Goal: Register for event/course

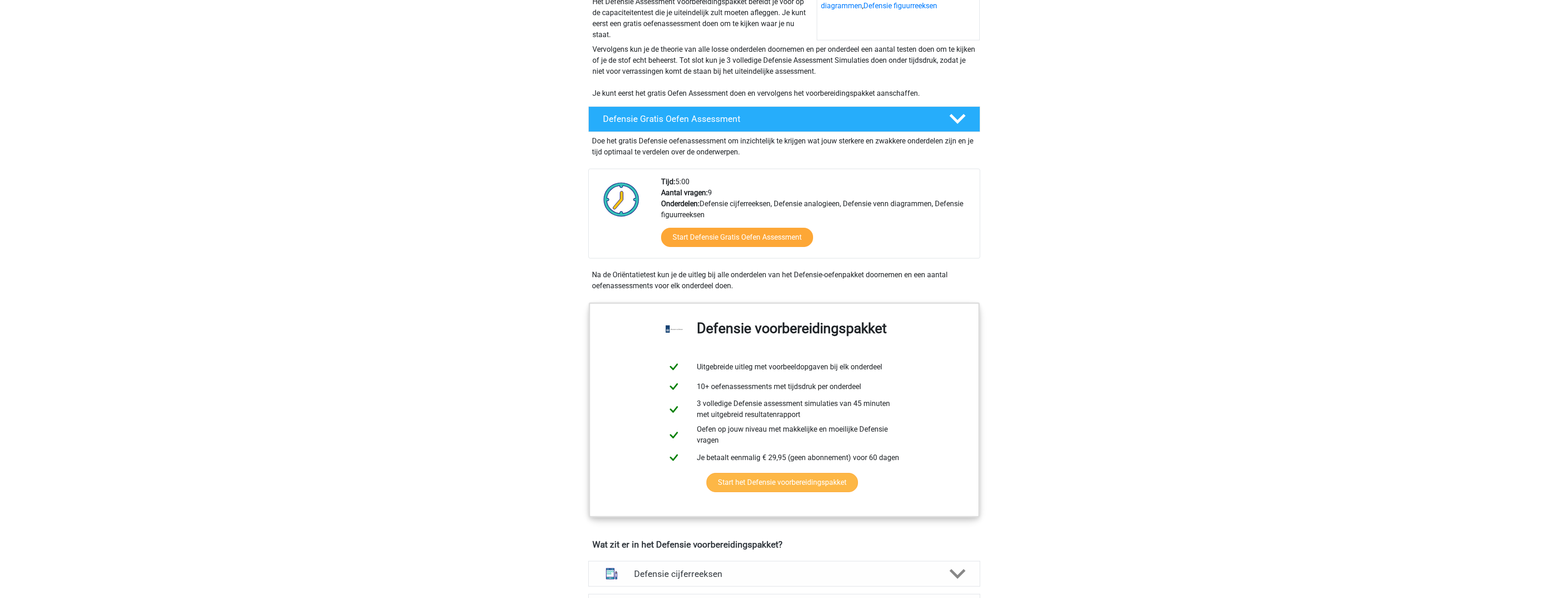
scroll to position [184, 0]
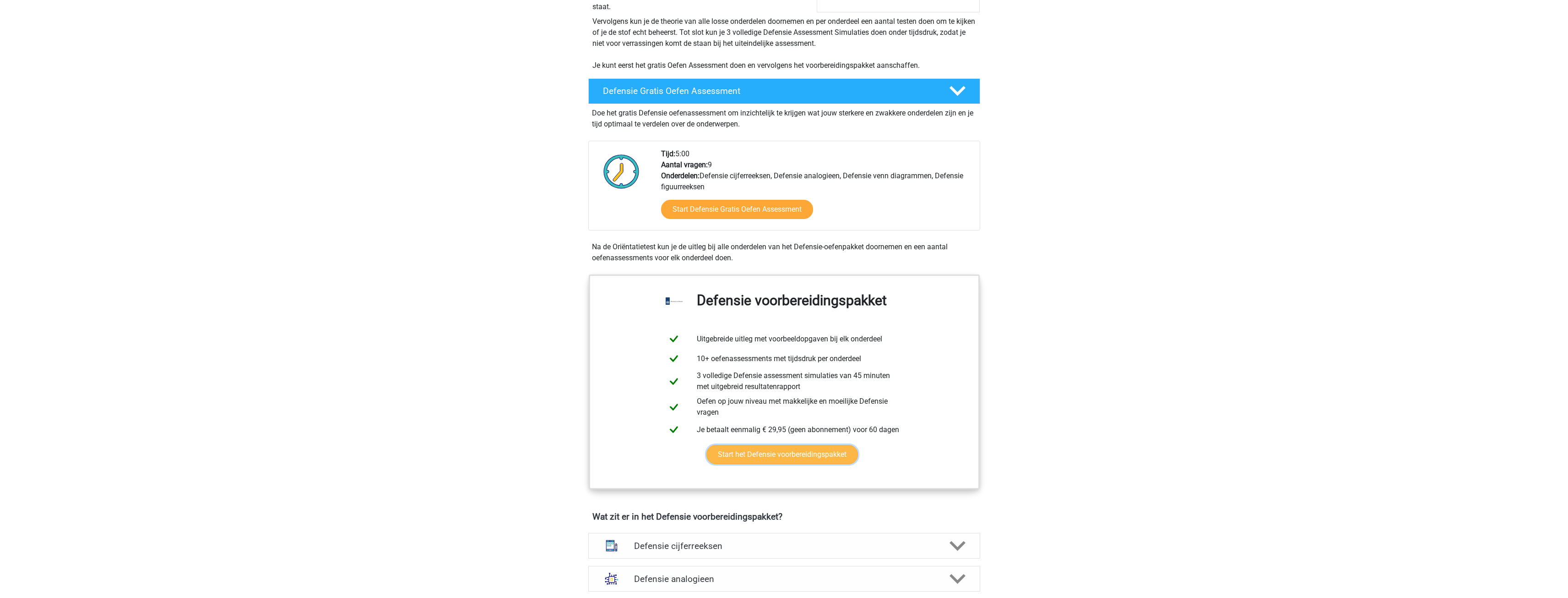
click at [753, 445] on link "Start het Defensie voorbereidingspakket" at bounding box center [782, 454] width 152 height 19
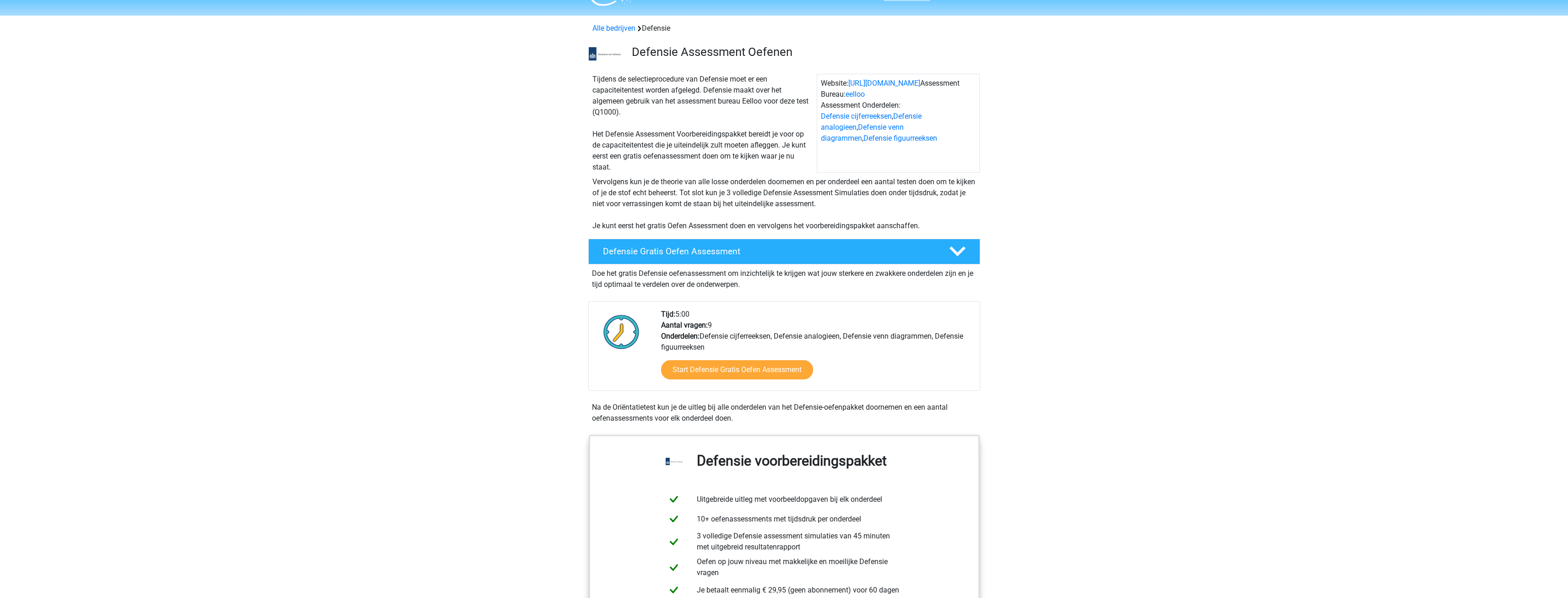
scroll to position [0, 0]
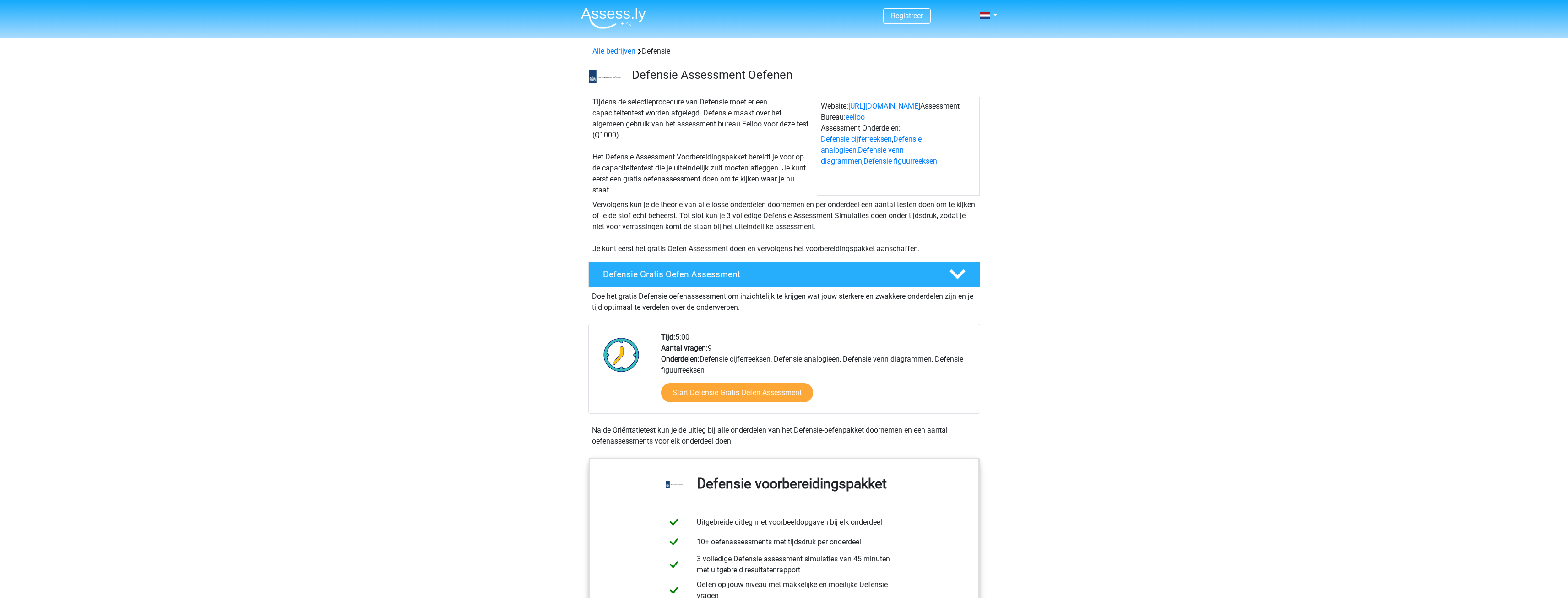
click at [605, 77] on img at bounding box center [605, 76] width 33 height 13
click at [672, 76] on h3 "Defensie Assessment Oefenen" at bounding box center [802, 75] width 341 height 14
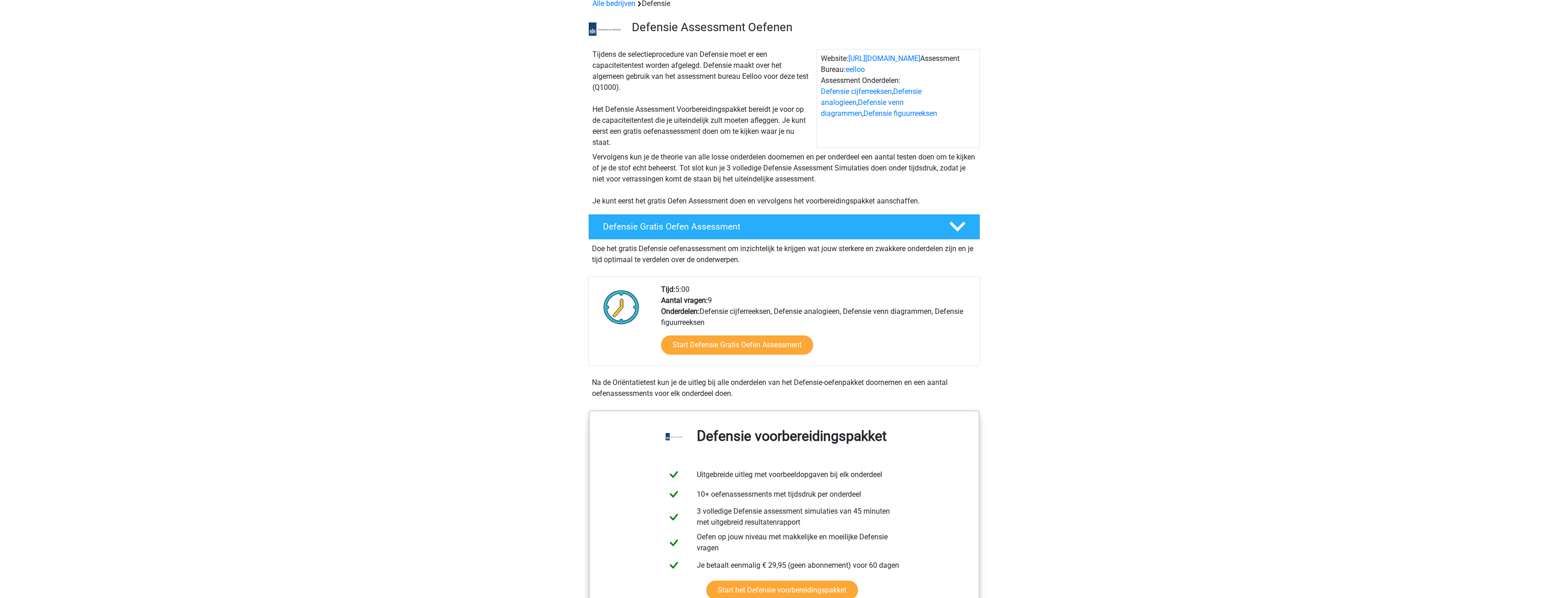
scroll to position [46, 0]
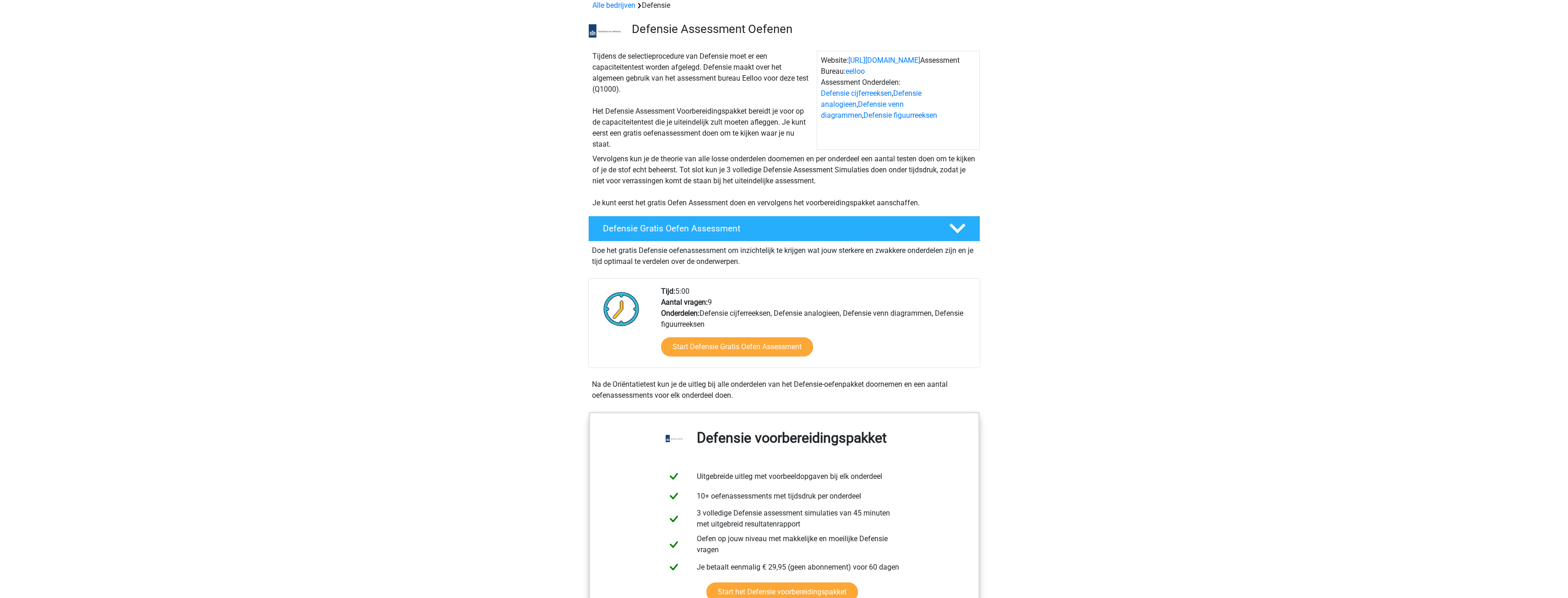
click at [630, 304] on img at bounding box center [621, 309] width 46 height 46
drag, startPoint x: 658, startPoint y: 295, endPoint x: 711, endPoint y: 320, distance: 58.6
click at [711, 320] on div "Tijd: 5:00 Aantal vragen: 9 Onderdelen: Defensie cijferreeksen, Defensie analog…" at bounding box center [817, 327] width 325 height 82
